Goal: Transaction & Acquisition: Purchase product/service

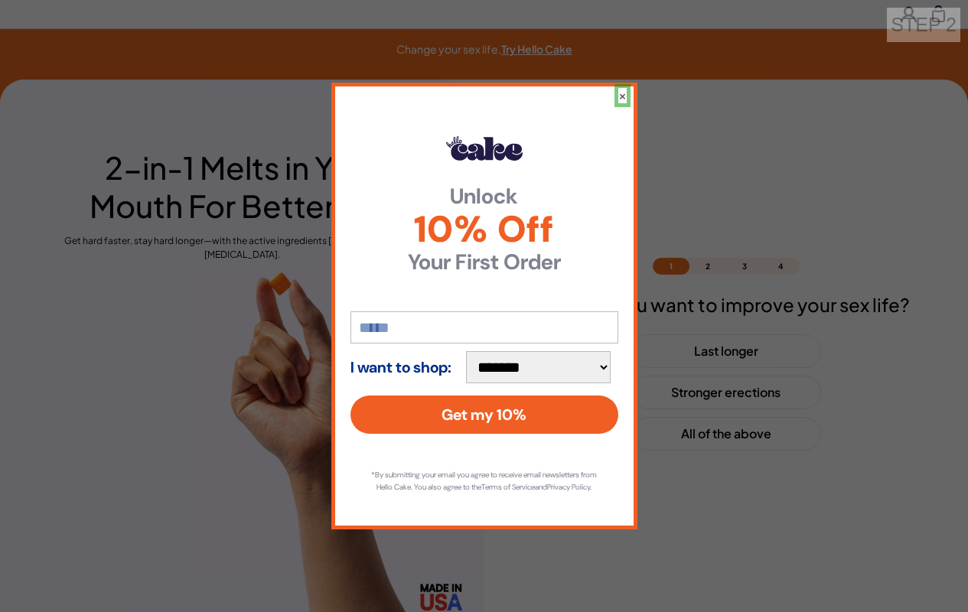
click at [621, 89] on button "×" at bounding box center [622, 95] width 8 height 15
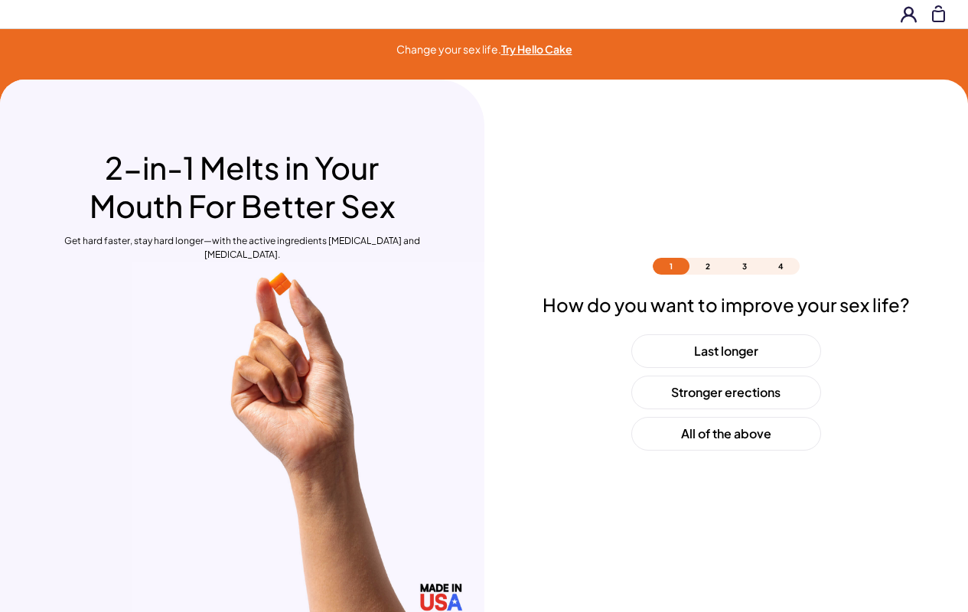
scroll to position [45, 0]
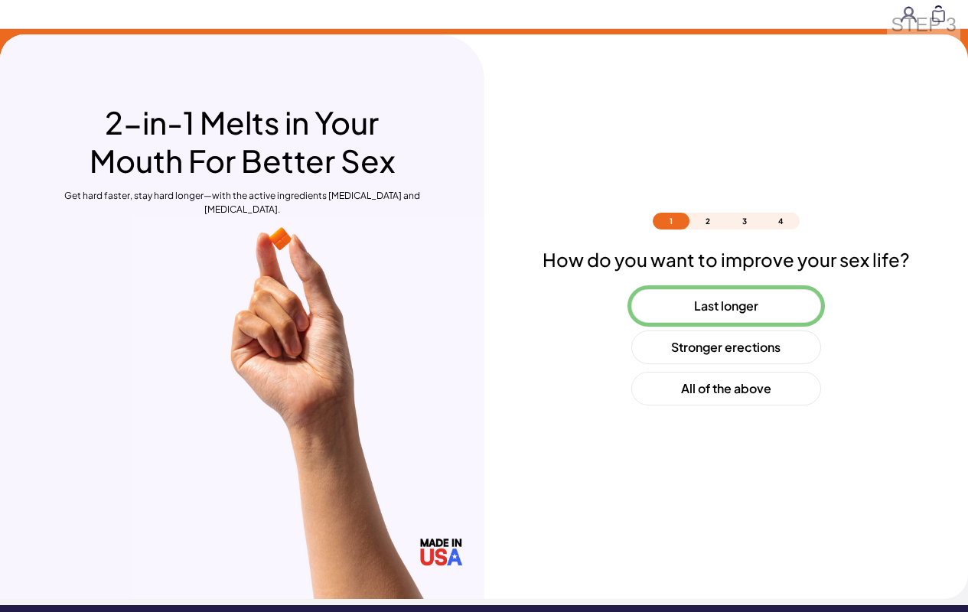
click at [726, 306] on button "Last longer" at bounding box center [726, 306] width 190 height 34
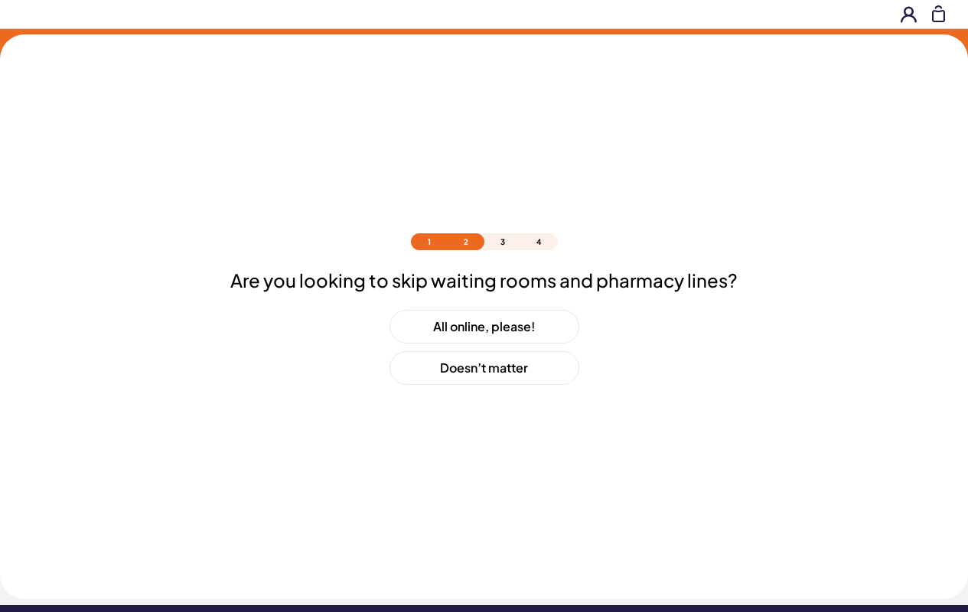
scroll to position [66, 0]
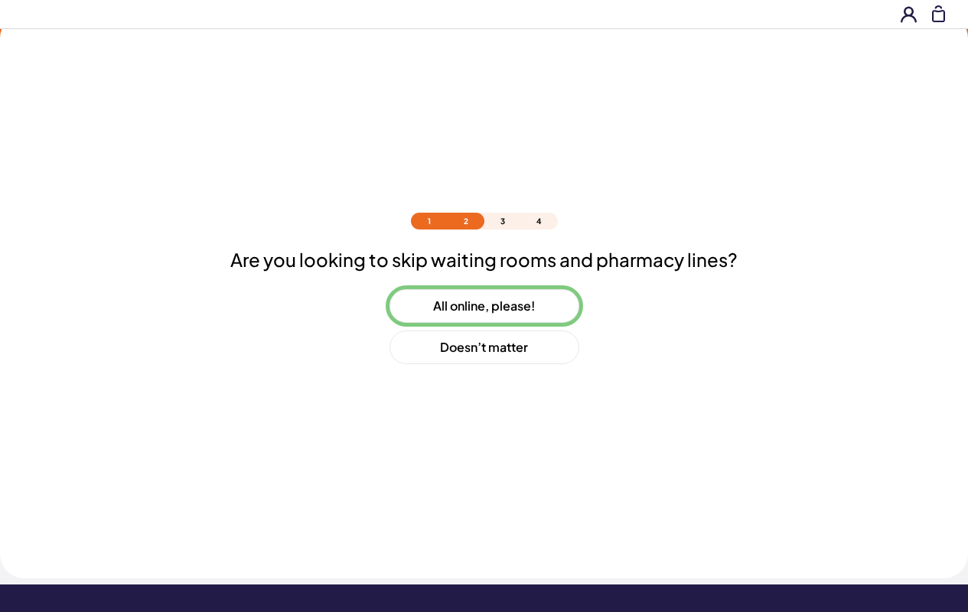
click at [484, 306] on button "All online, please!" at bounding box center [485, 306] width 190 height 34
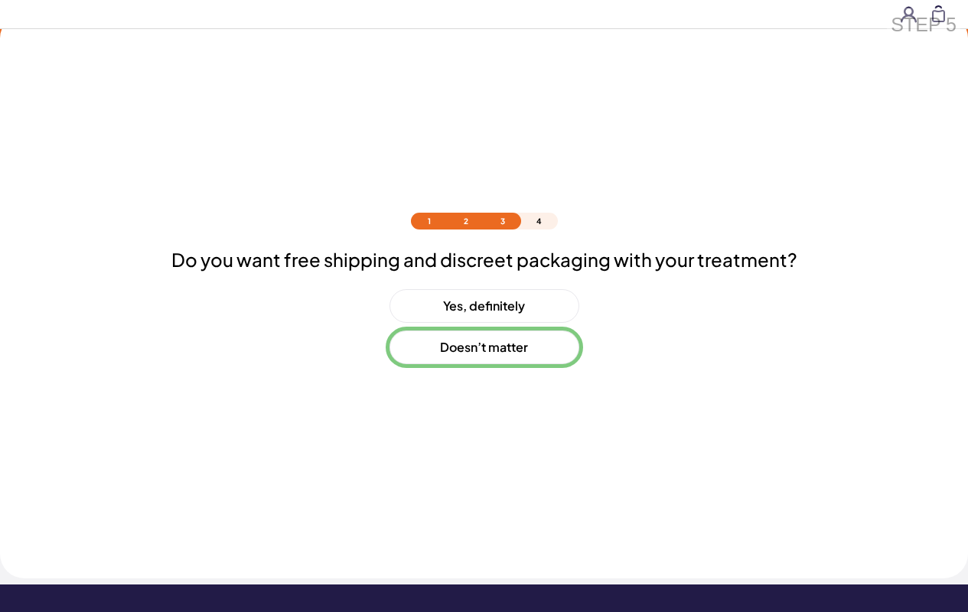
scroll to position [107, 0]
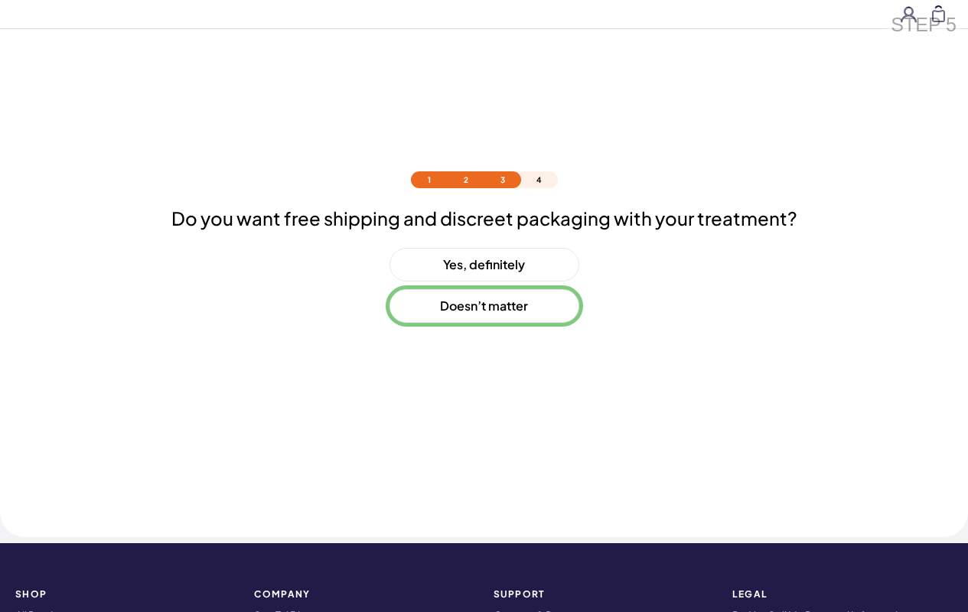
click at [484, 306] on button "Doesn’t matter" at bounding box center [485, 306] width 190 height 34
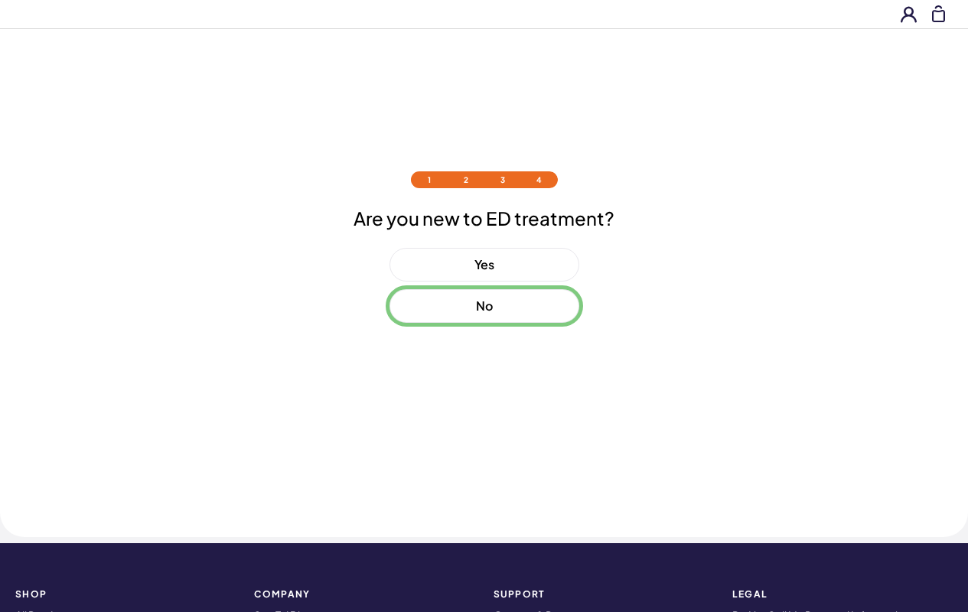
click at [484, 306] on button "No" at bounding box center [485, 306] width 190 height 34
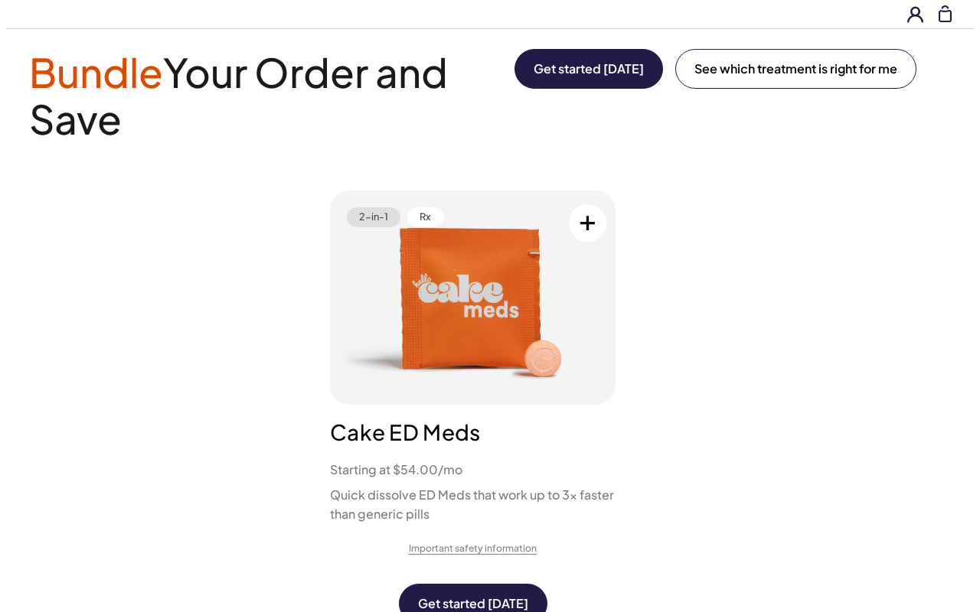
scroll to position [0, 0]
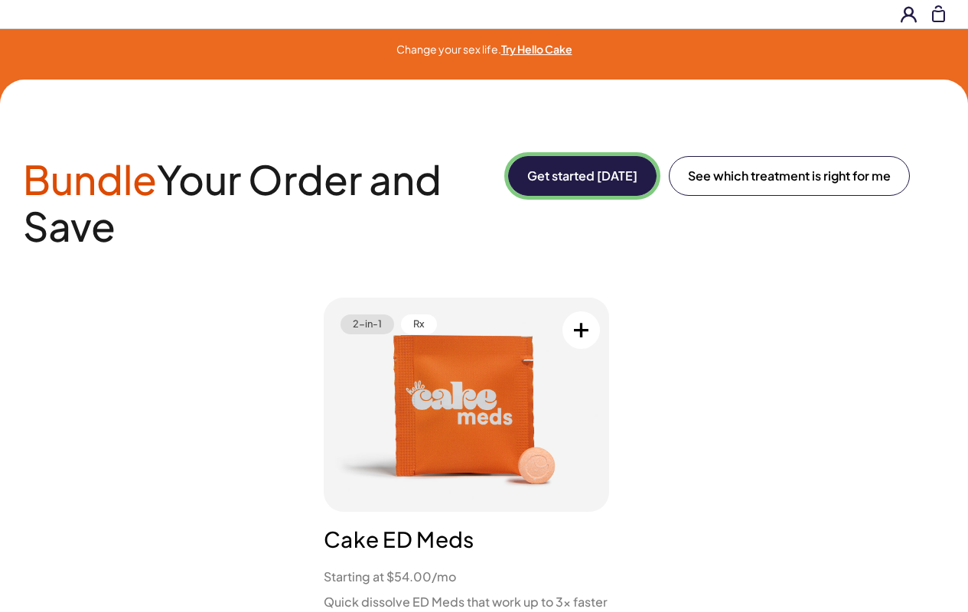
click at [579, 176] on button "Get started [DATE]" at bounding box center [582, 176] width 148 height 40
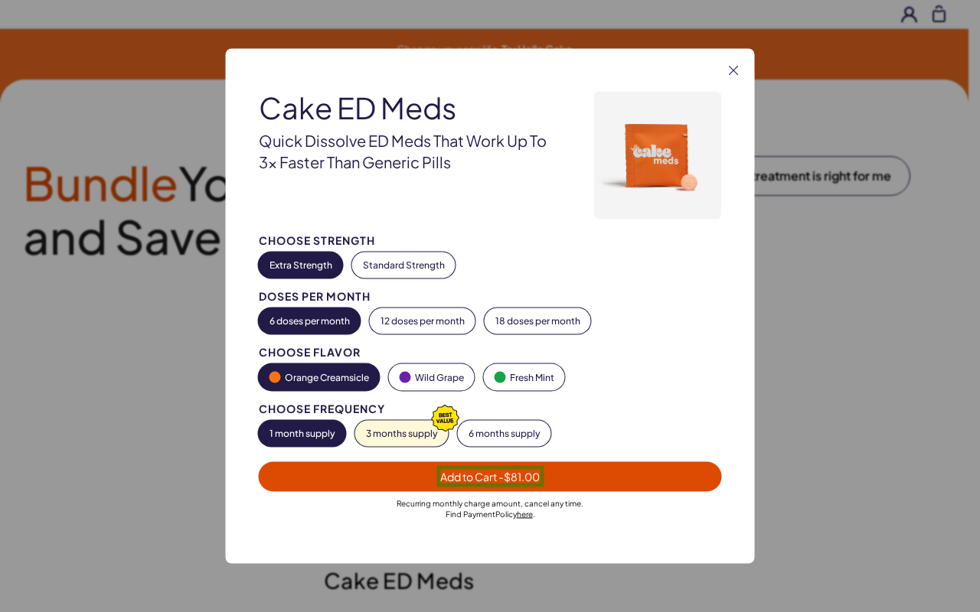
click at [490, 476] on span "Add to Cart - $81.00" at bounding box center [489, 477] width 99 height 14
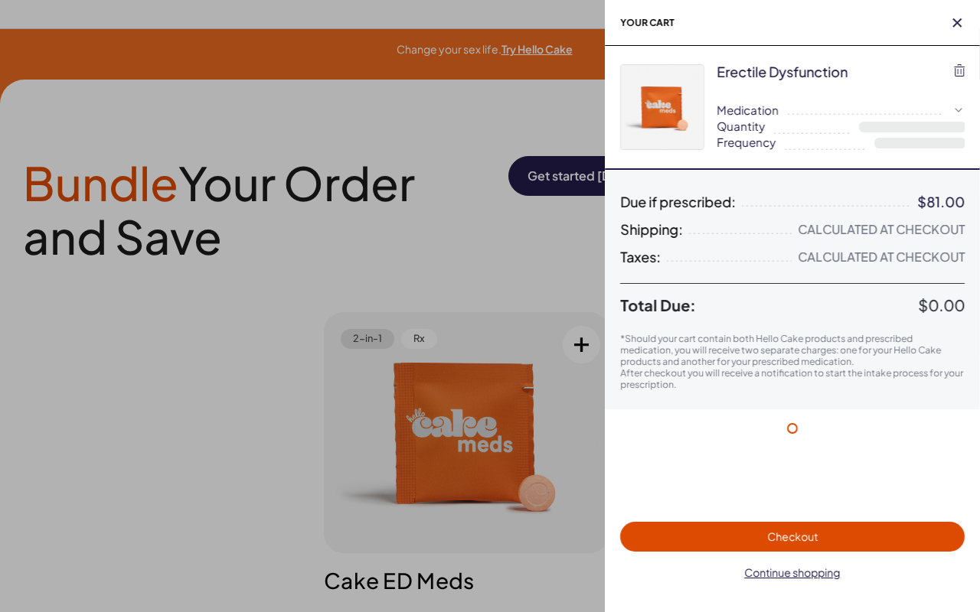
select select "*"
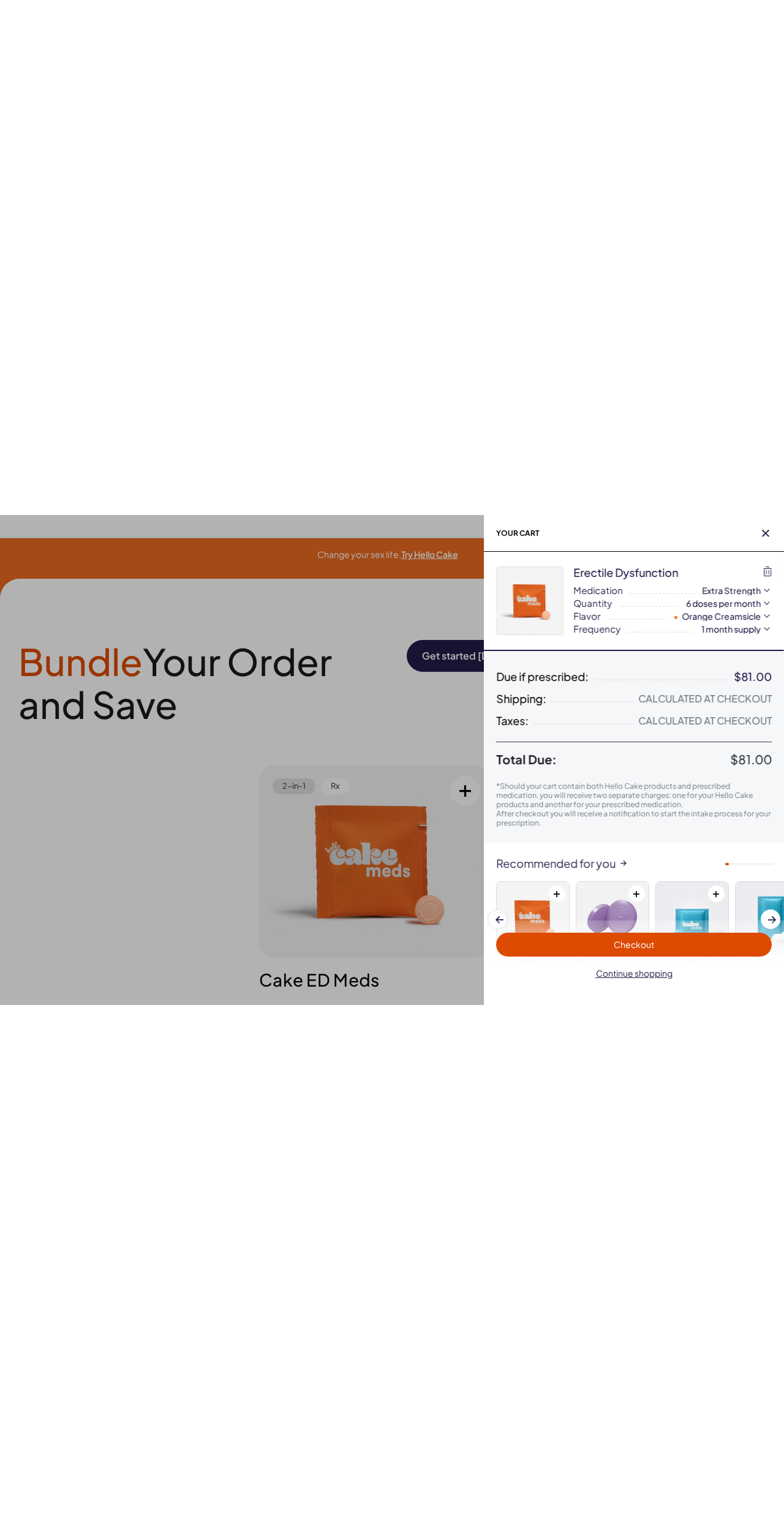
scroll to position [75, 0]
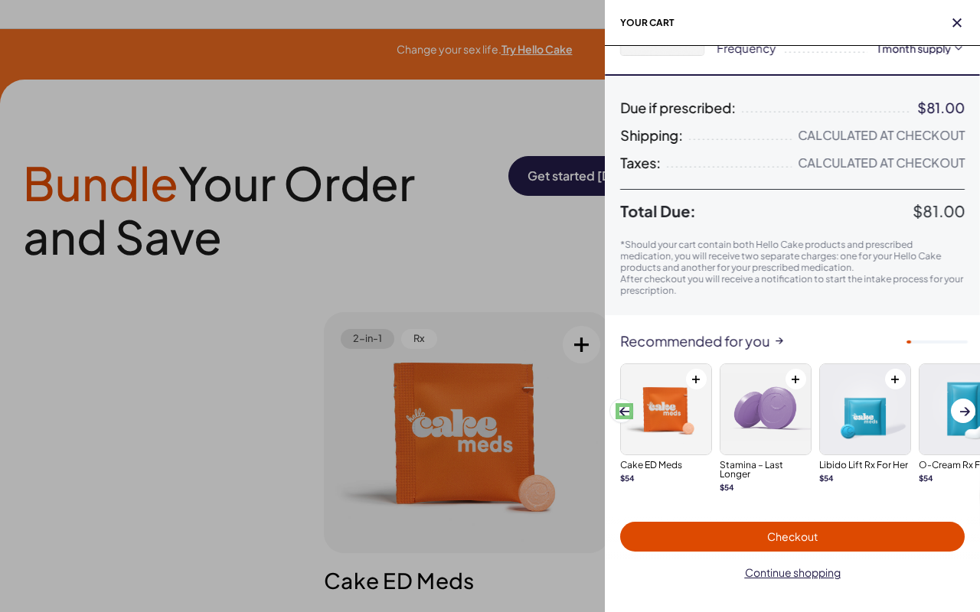
click at [624, 411] on span at bounding box center [624, 411] width 10 height 8
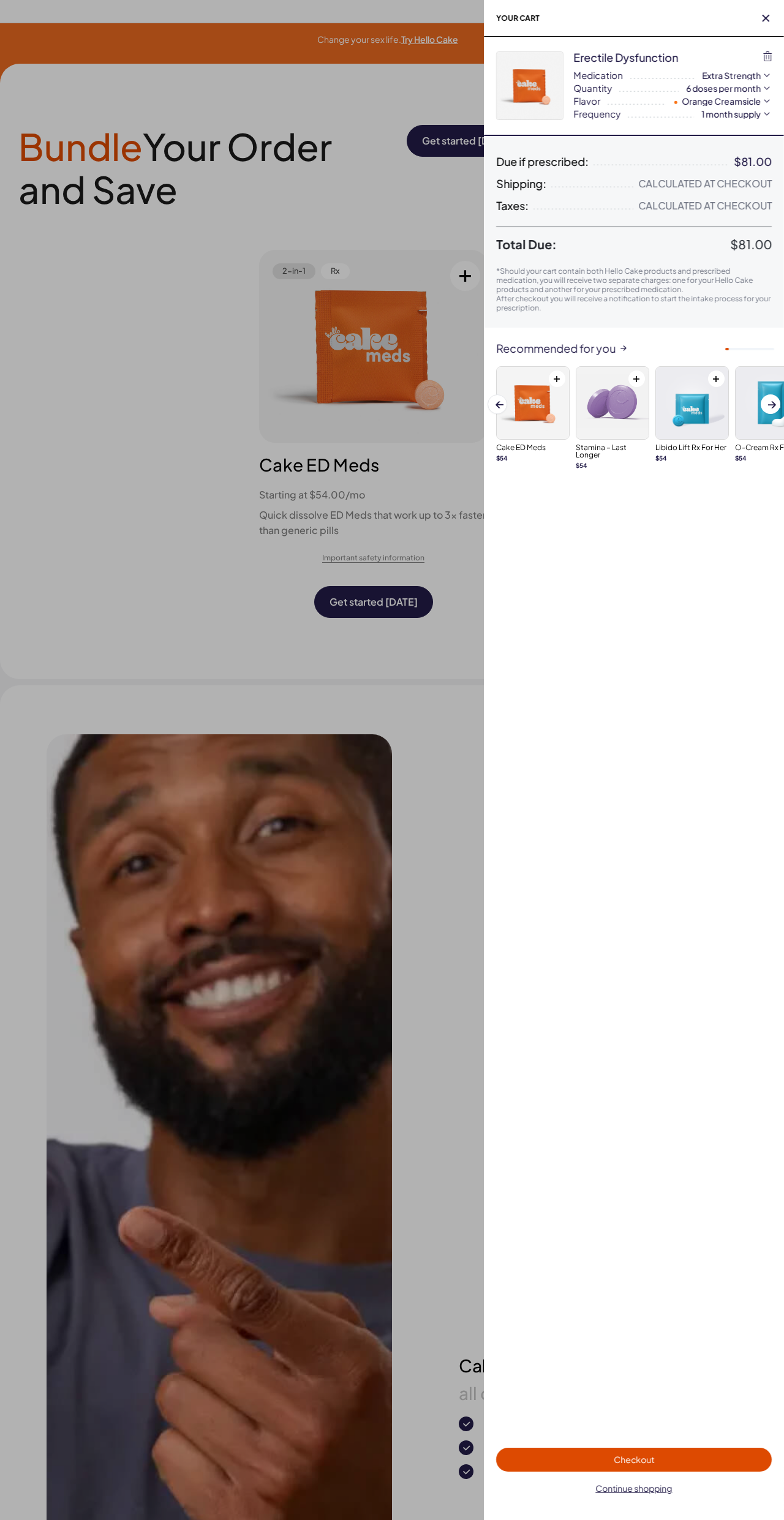
scroll to position [0, 0]
